Goal: Book appointment/travel/reservation

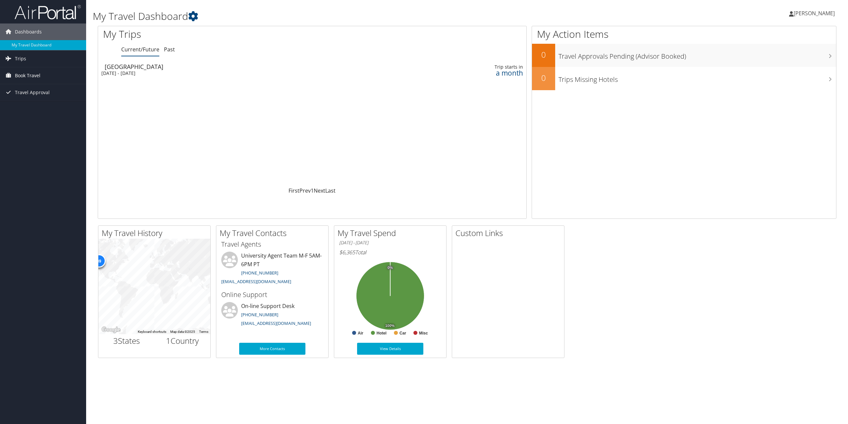
click at [32, 75] on span "Book Travel" at bounding box center [28, 75] width 26 height 17
click at [174, 73] on div "[DATE] - [DATE]" at bounding box center [235, 73] width 268 height 6
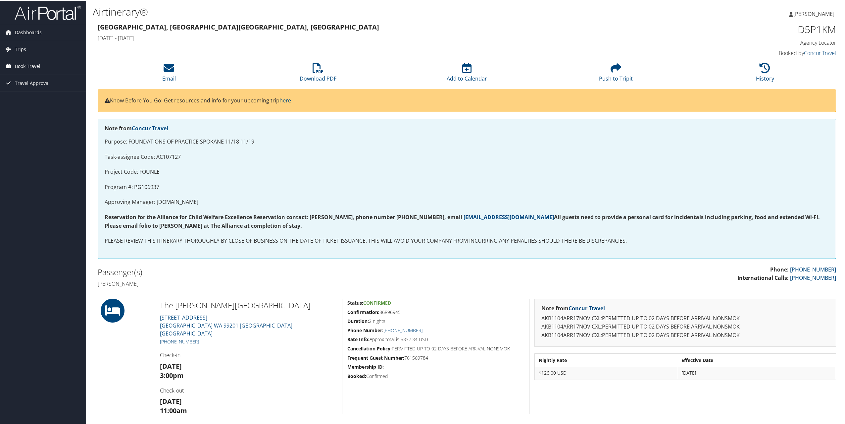
click at [33, 66] on span "Book Travel" at bounding box center [28, 65] width 26 height 17
click at [38, 98] on link "Book/Manage Online Trips" at bounding box center [43, 99] width 86 height 10
